Goal: Transaction & Acquisition: Purchase product/service

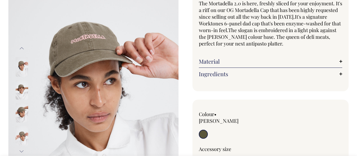
scroll to position [57, 0]
click at [215, 74] on link "Ingredients" at bounding box center [270, 74] width 143 height 7
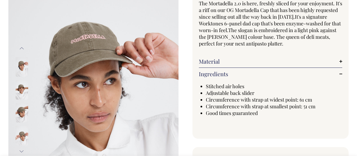
click at [214, 59] on link "Material" at bounding box center [270, 61] width 143 height 7
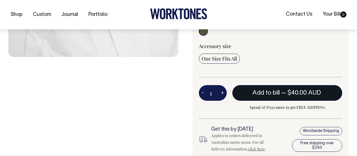
scroll to position [228, 0]
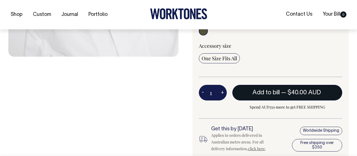
click at [255, 90] on span "Add to bill" at bounding box center [266, 93] width 27 height 6
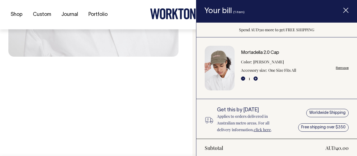
click at [343, 11] on span "Item added to your cart" at bounding box center [346, 11] width 22 height 24
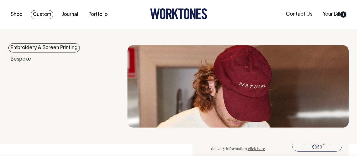
click at [44, 13] on link "Custom" at bounding box center [42, 14] width 23 height 9
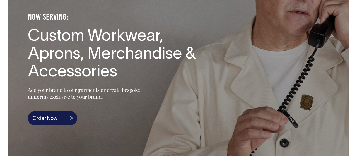
click at [48, 119] on link "Order Now" at bounding box center [52, 118] width 49 height 15
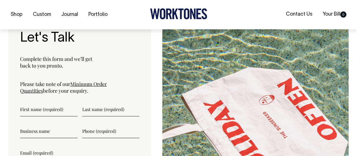
scroll to position [1972, 0]
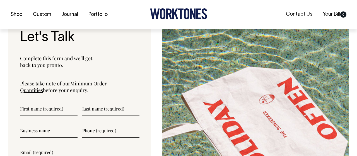
click at [99, 80] on link "Minimum Order Quantities" at bounding box center [63, 86] width 87 height 13
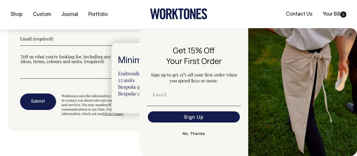
scroll to position [2086, 0]
click at [41, 132] on div at bounding box center [178, 78] width 357 height 156
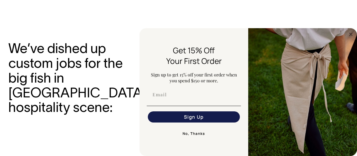
scroll to position [1802, 0]
click at [213, 102] on div "FLYOUT Form" at bounding box center [194, 94] width 98 height 17
click at [196, 98] on input "Email" at bounding box center [194, 94] width 92 height 11
type input "[EMAIL_ADDRESS][DOMAIN_NAME]"
click at [219, 120] on button "Sign Up" at bounding box center [194, 116] width 92 height 11
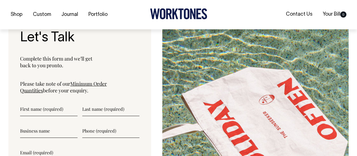
scroll to position [1972, 0]
click at [107, 80] on link "Minimum Order Quantities" at bounding box center [63, 86] width 87 height 13
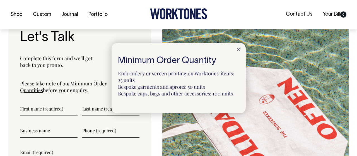
click at [237, 51] on div at bounding box center [239, 49] width 14 height 12
